Goal: Information Seeking & Learning: Find specific fact

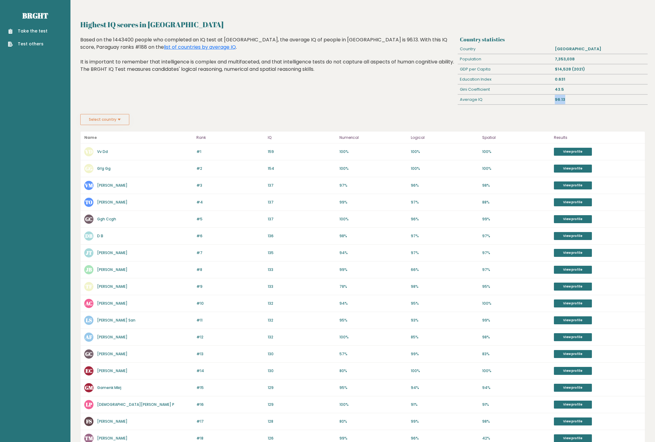
drag, startPoint x: 556, startPoint y: 98, endPoint x: 570, endPoint y: 100, distance: 14.6
click at [570, 100] on div "96.13" at bounding box center [600, 100] width 95 height 10
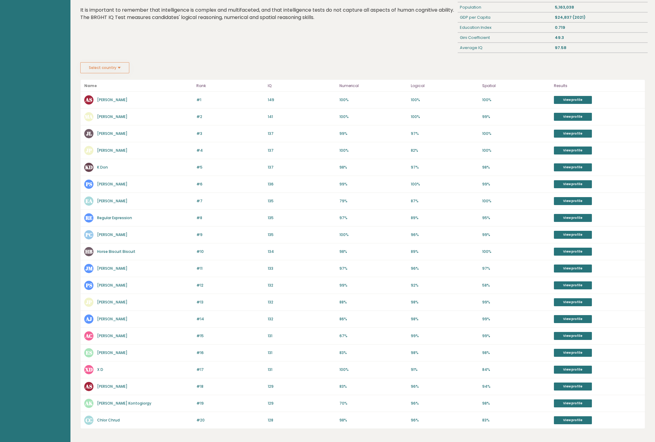
scroll to position [78, 0]
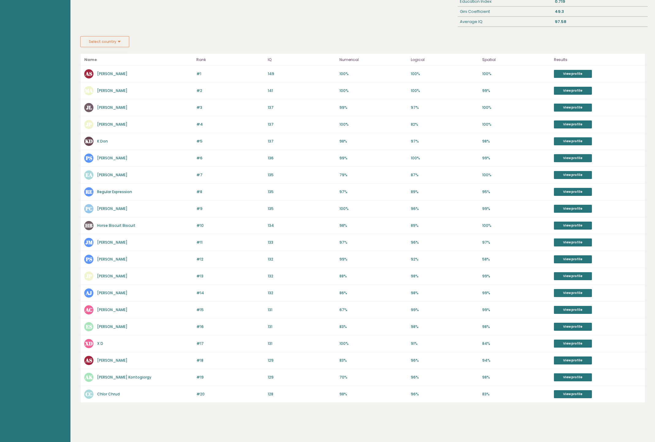
click at [105, 40] on button "Select country" at bounding box center [104, 41] width 49 height 11
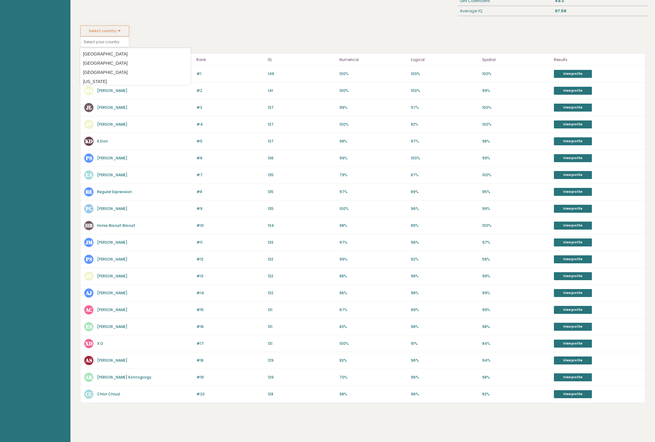
scroll to position [0, 0]
